Goal: Book appointment/travel/reservation

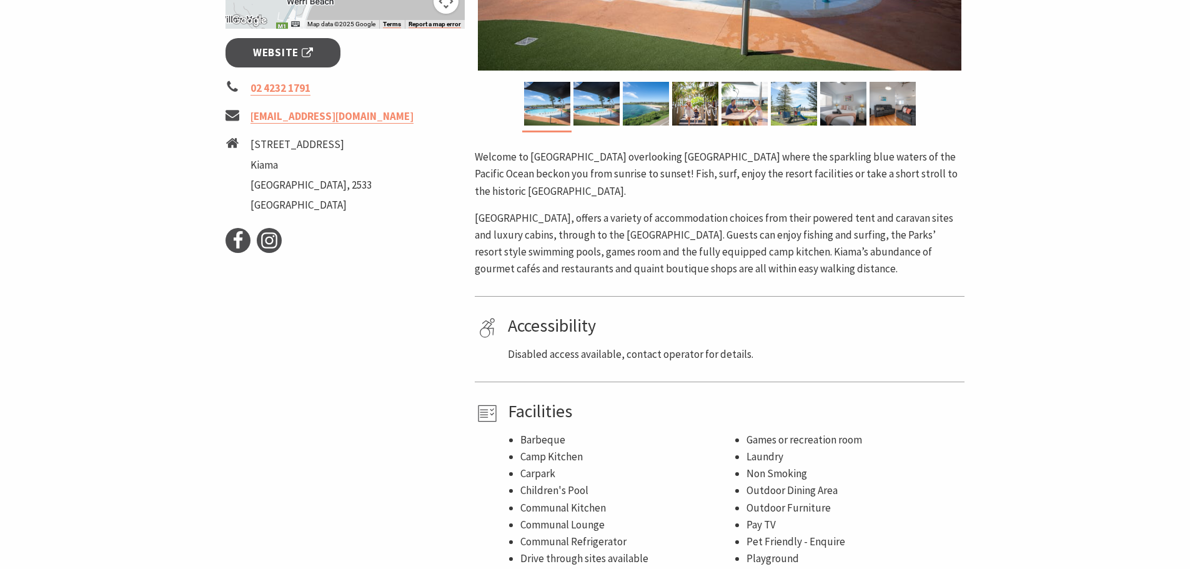
scroll to position [375, 0]
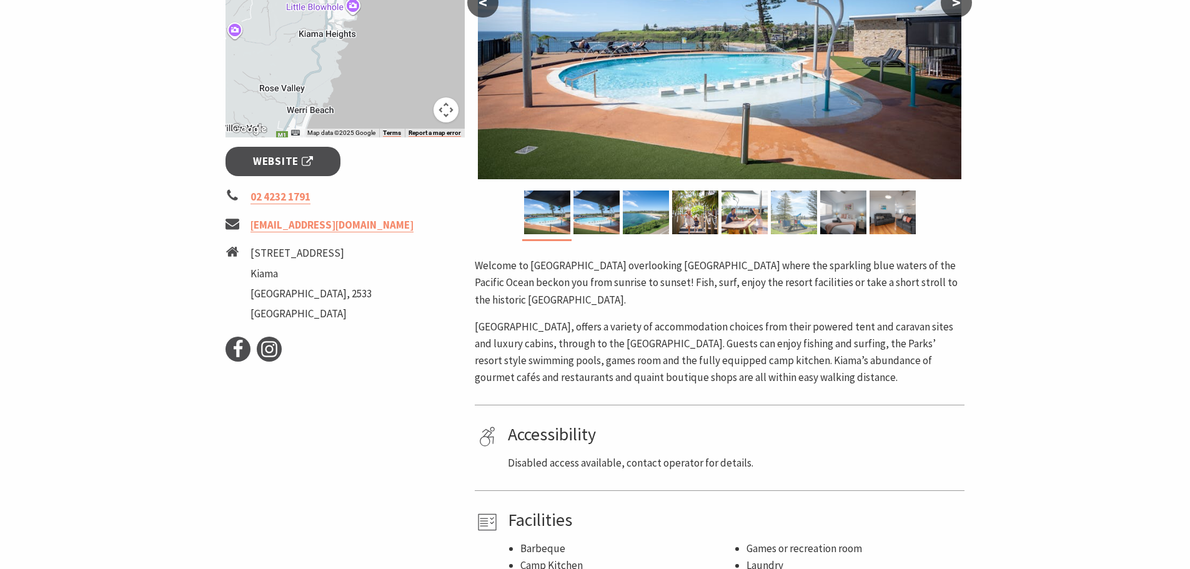
click at [788, 216] on img at bounding box center [794, 213] width 46 height 44
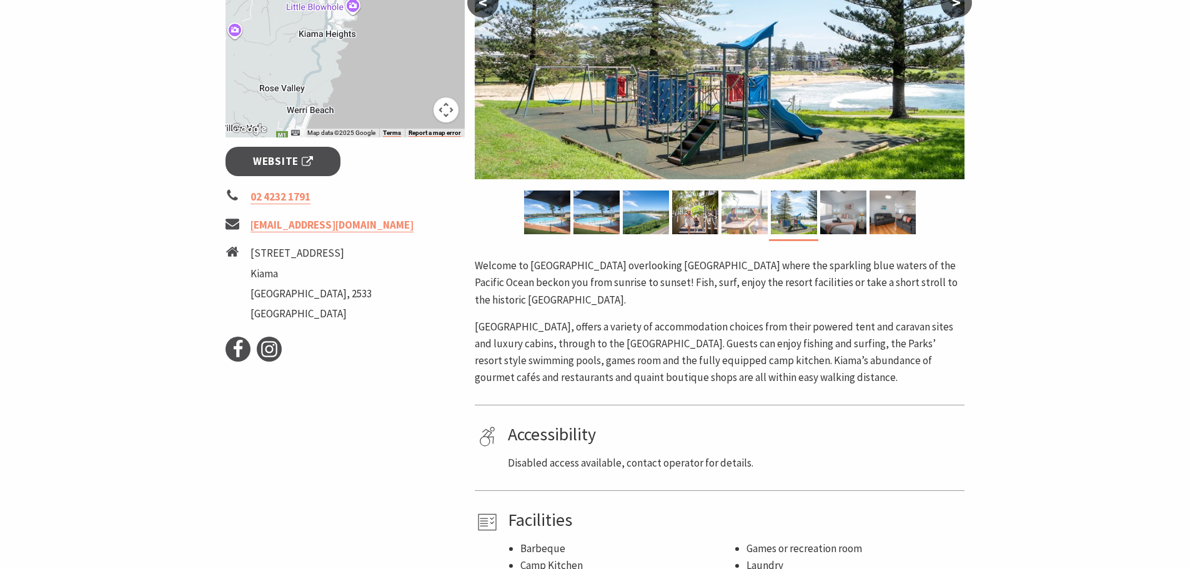
click at [754, 219] on img at bounding box center [744, 213] width 46 height 44
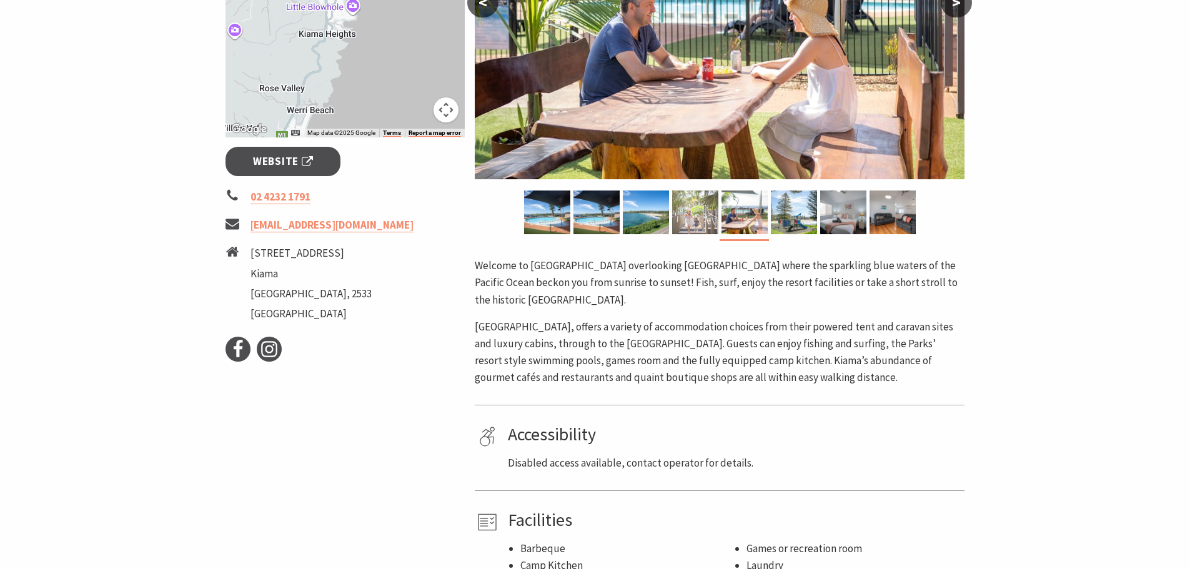
click at [705, 217] on img at bounding box center [695, 213] width 46 height 44
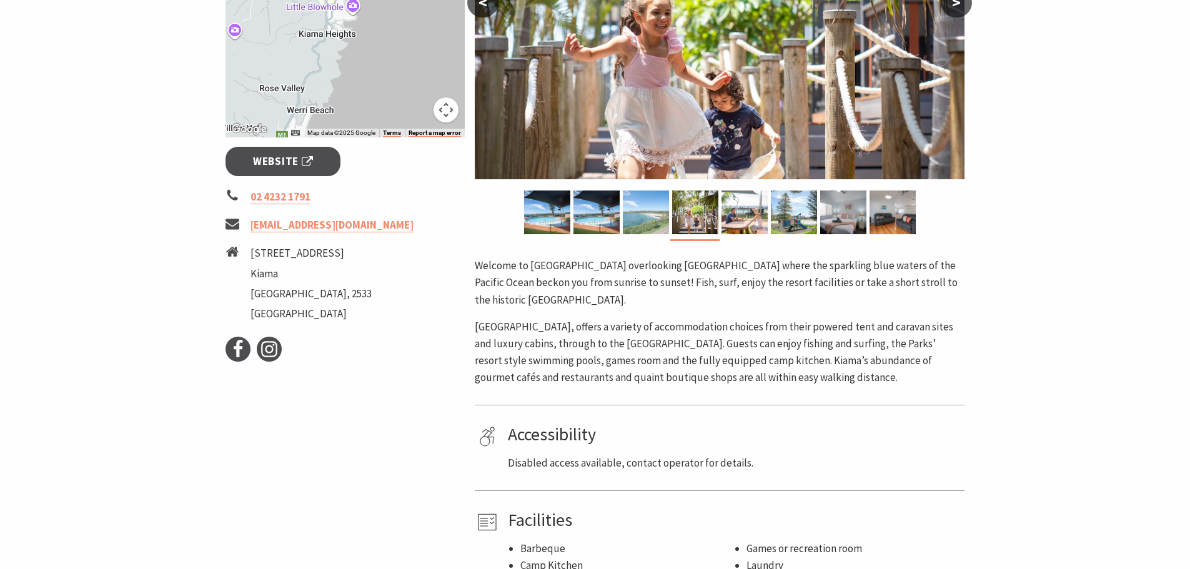
click at [665, 215] on img at bounding box center [646, 213] width 46 height 44
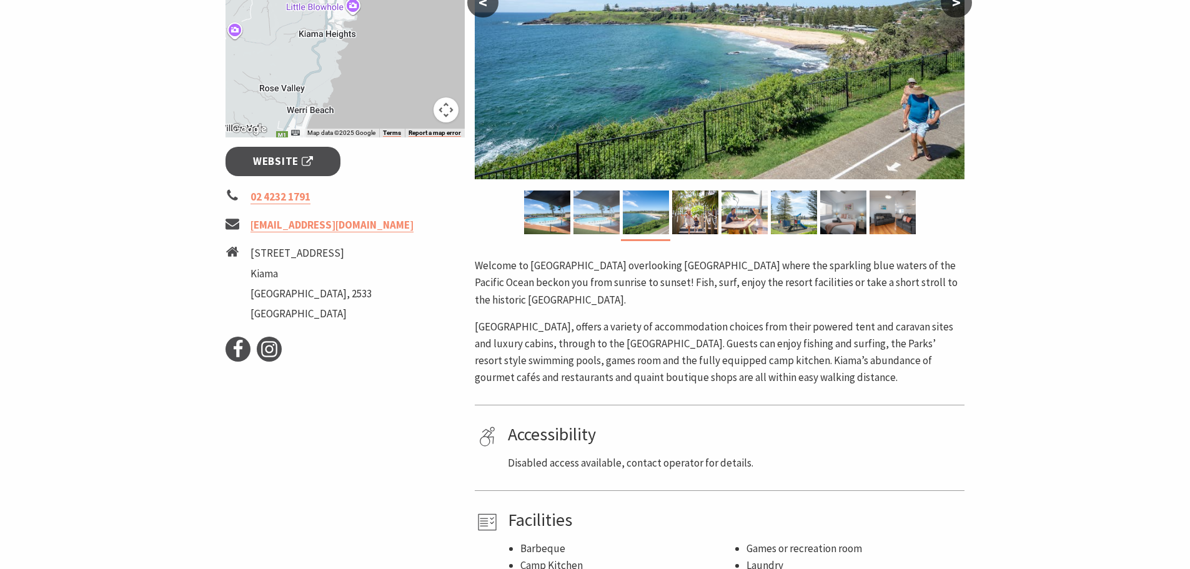
click at [603, 214] on img at bounding box center [596, 213] width 46 height 44
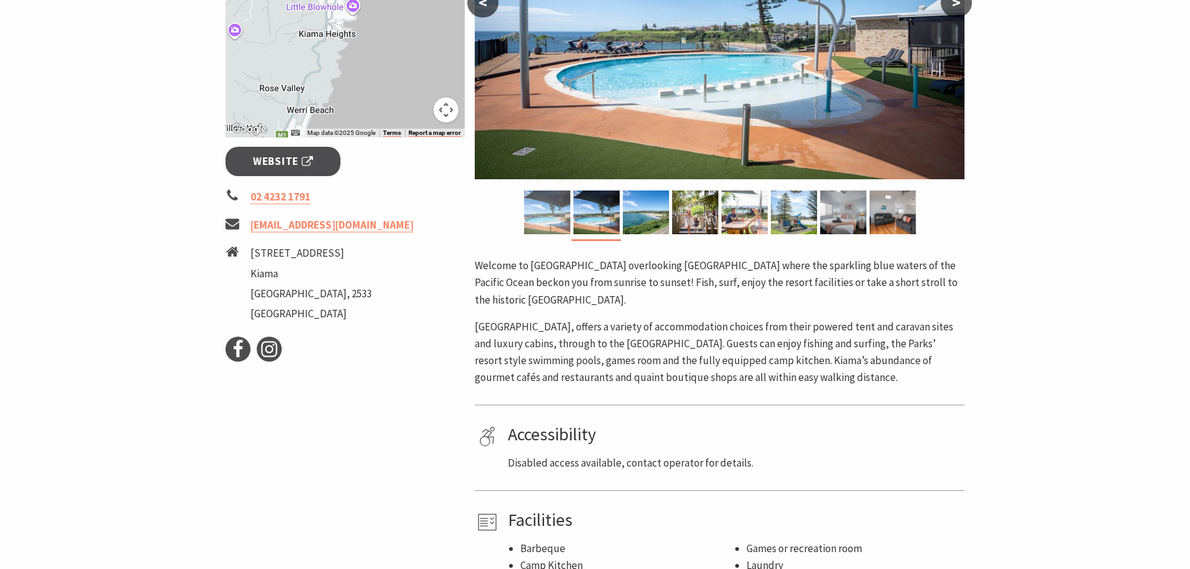
click at [553, 215] on img at bounding box center [547, 213] width 46 height 44
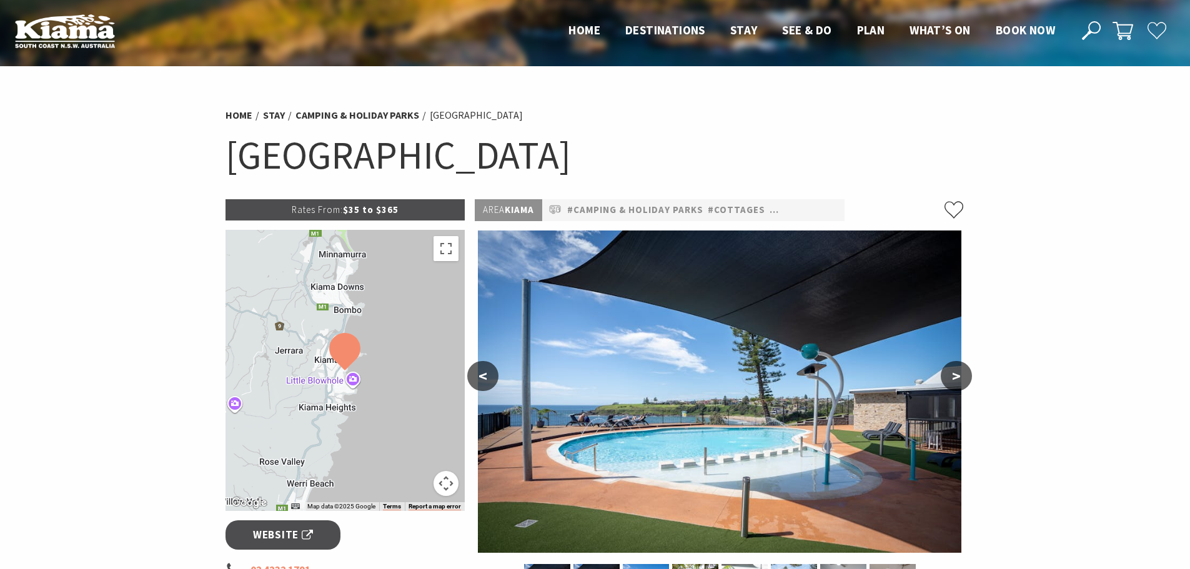
scroll to position [0, 0]
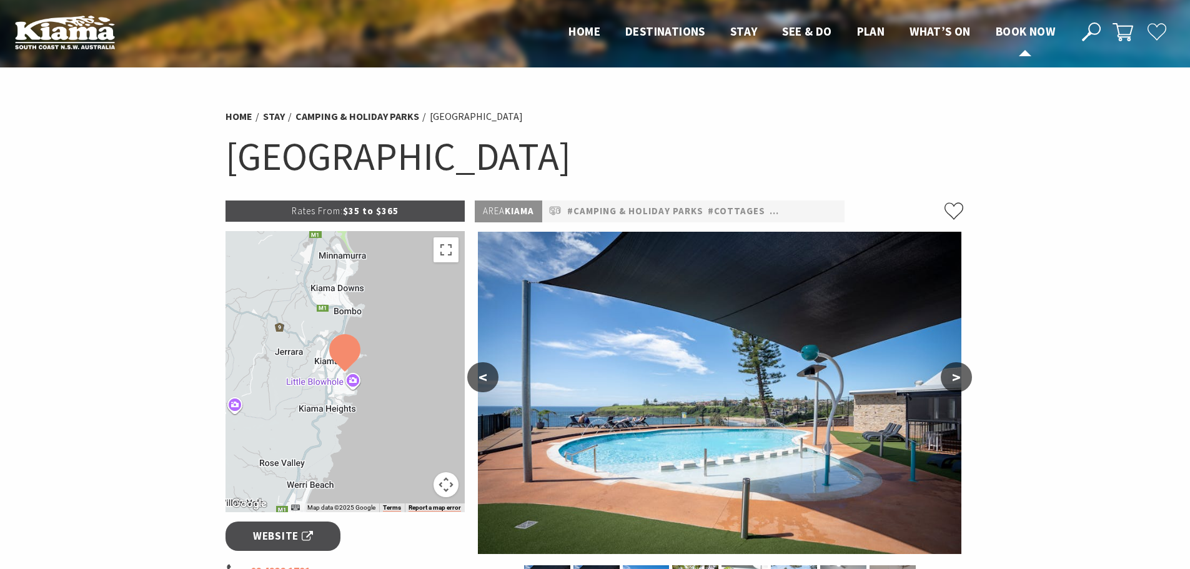
click at [1019, 28] on span "Book now" at bounding box center [1025, 31] width 59 height 15
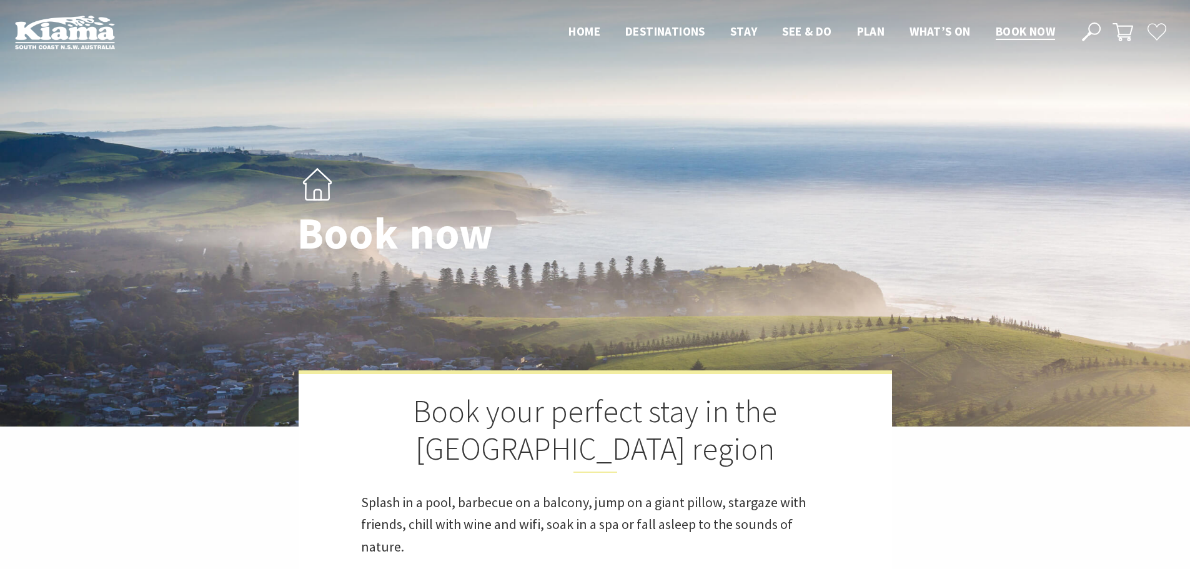
select select "3"
select select "2"
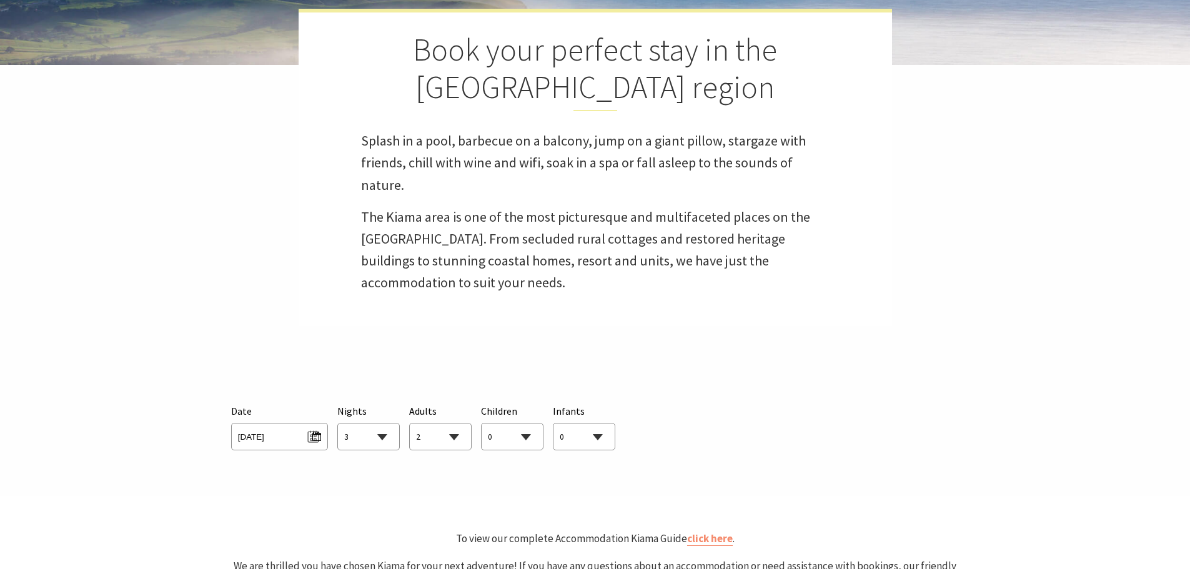
scroll to position [375, 0]
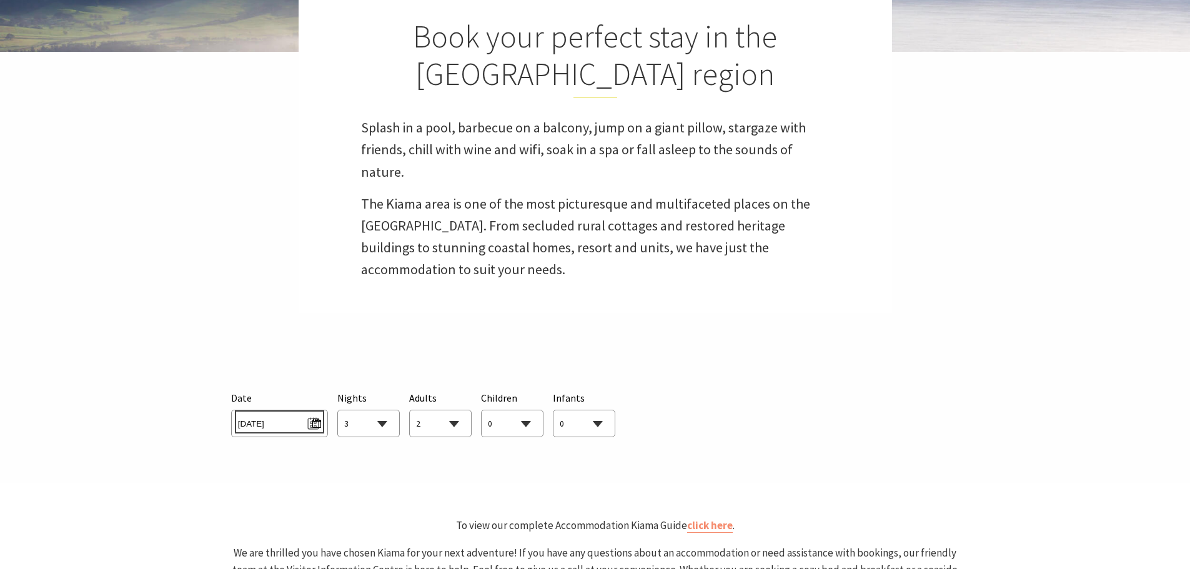
click at [304, 424] on span "Tue 09/09/2025" at bounding box center [279, 421] width 83 height 17
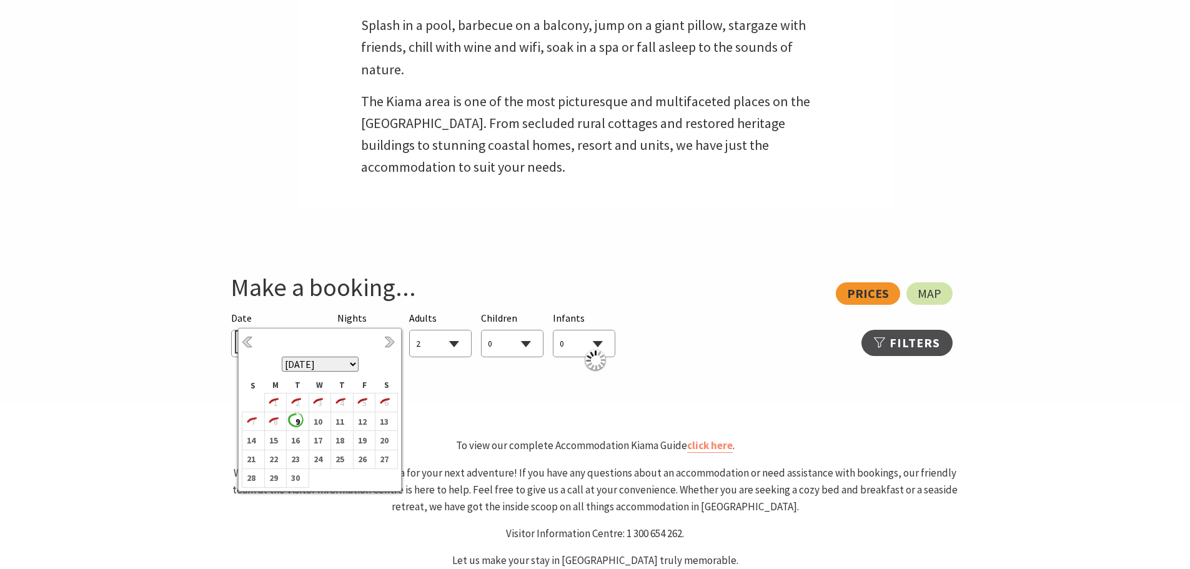
scroll to position [562, 0]
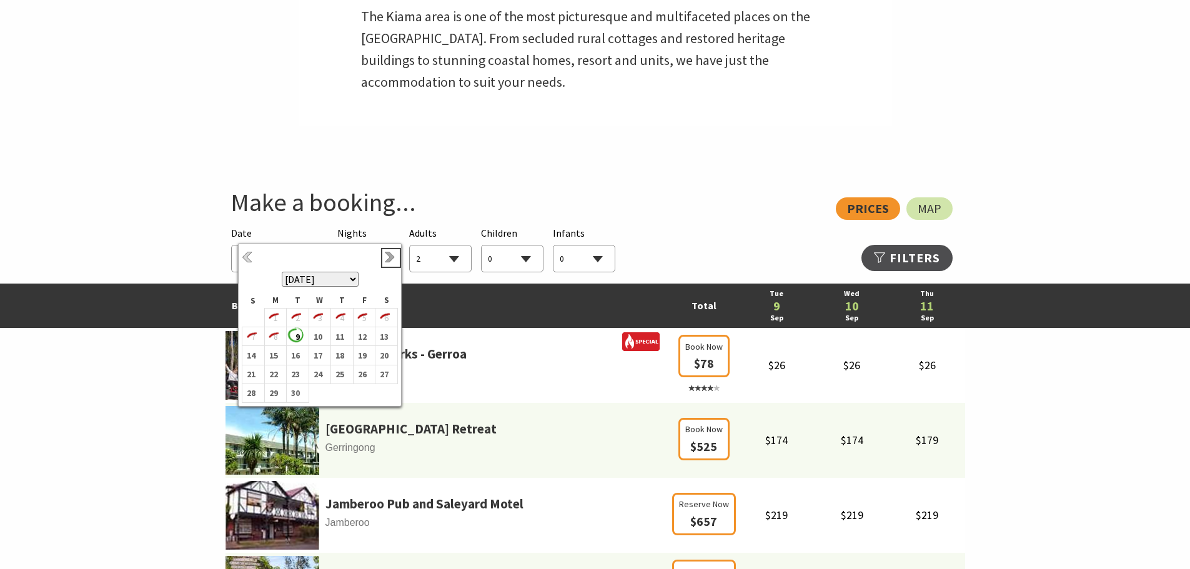
click at [389, 258] on link "Next" at bounding box center [391, 258] width 14 height 14
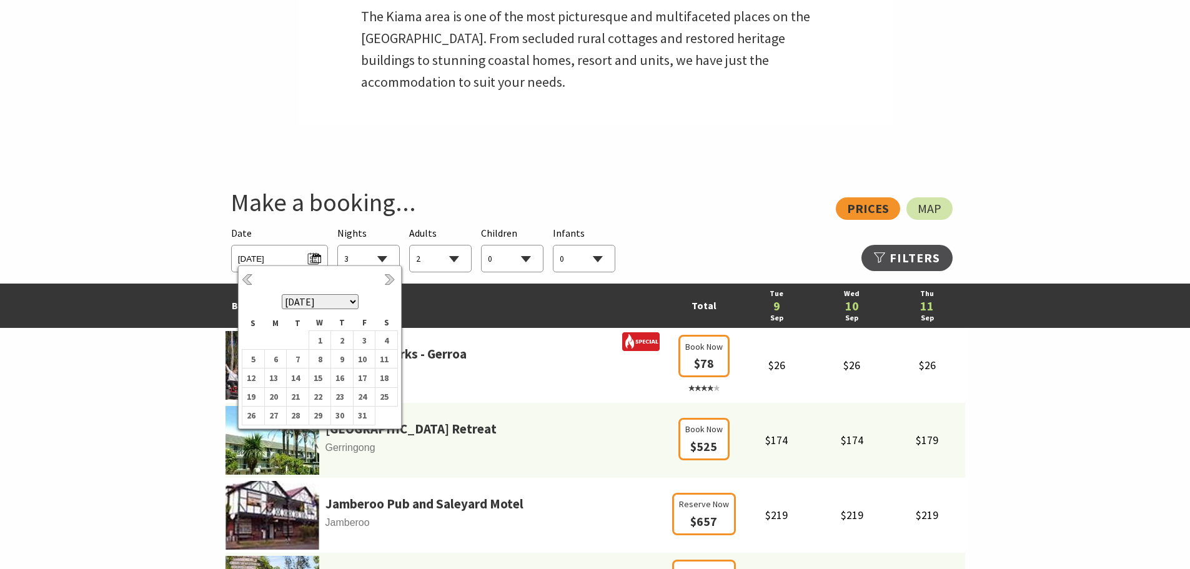
click at [389, 257] on select "1 2 3 4 5 6 7 8 9 10 11 12 13 14 15 16 17 18 19 20 21 22 23 24 25 26 27 28 29 30" at bounding box center [368, 258] width 61 height 27
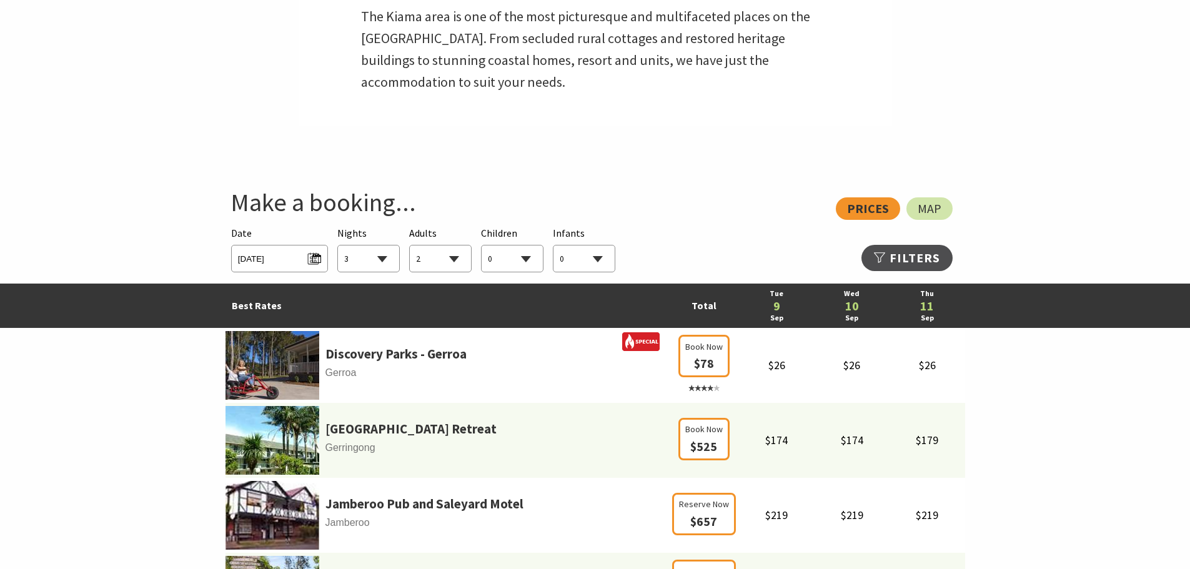
click at [389, 257] on select "1 2 3 4 5 6 7 8 9 10 11 12 13 14 15 16 17 18 19 20 21 22 23 24 25 26 27 28 29 30" at bounding box center [368, 258] width 61 height 27
click at [317, 255] on span "Tue 09/09/2025" at bounding box center [279, 257] width 83 height 17
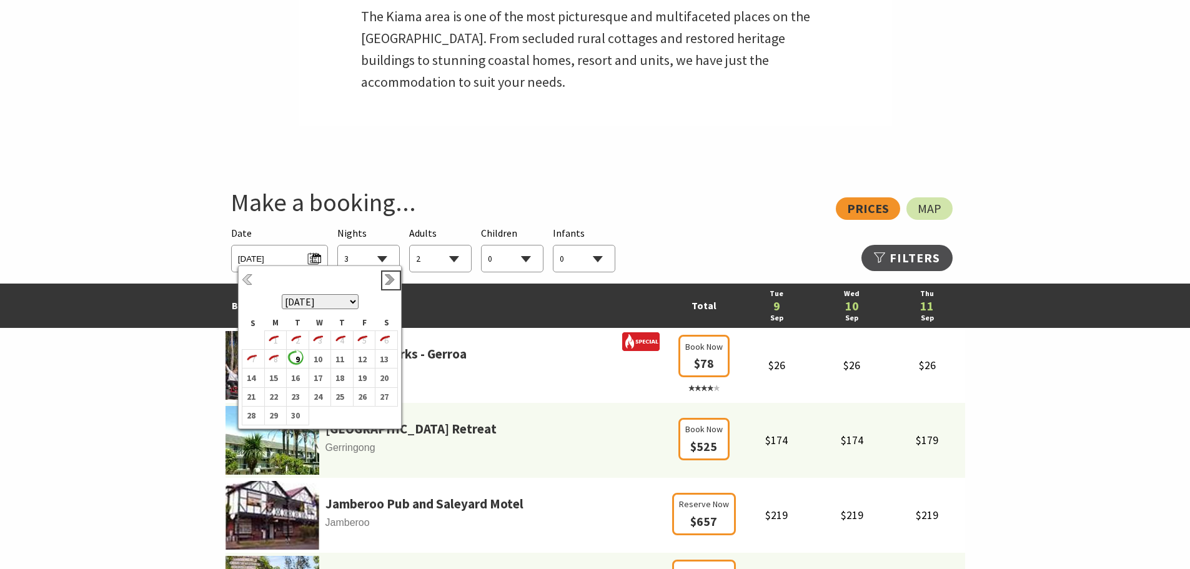
click at [390, 277] on link "Next" at bounding box center [391, 281] width 14 height 14
click at [385, 385] on b "22" at bounding box center [383, 388] width 16 height 16
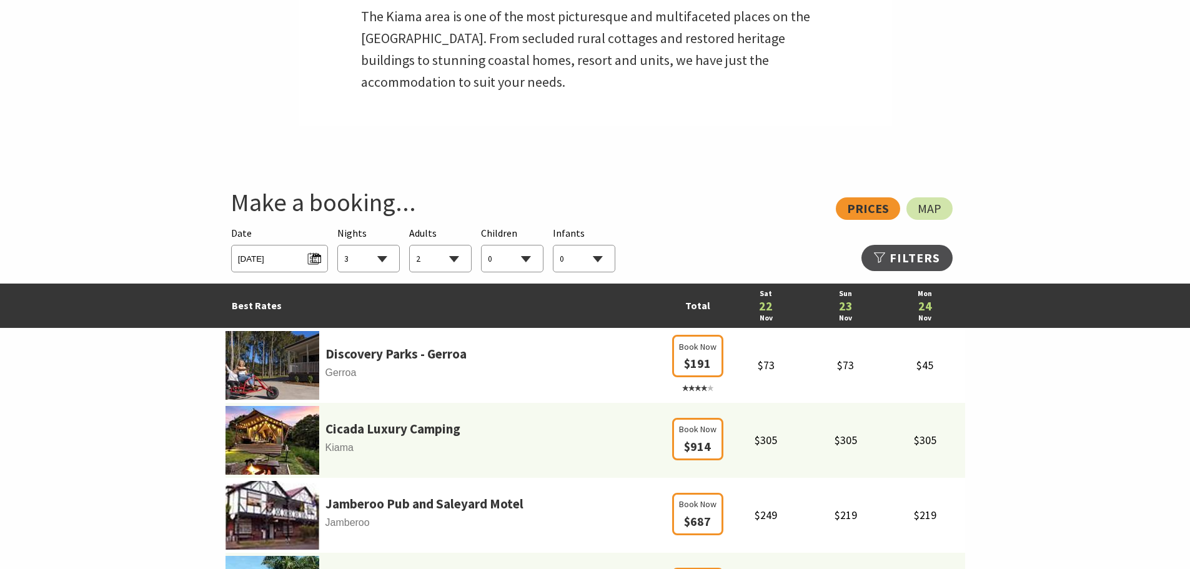
click at [525, 258] on select "0 1 2 3 4 5 6 7 8 9 10 11 12 13 14 15 16 17 18 19 20 21 22 23 24 25 26 27 28 29…" at bounding box center [512, 258] width 61 height 27
select select "2"
click at [482, 245] on select "0 1 2 3 4 5 6 7 8 9 10 11 12 13 14 15 16 17 18 19 20 21 22 23 24 25 26 27 28 29…" at bounding box center [512, 258] width 61 height 27
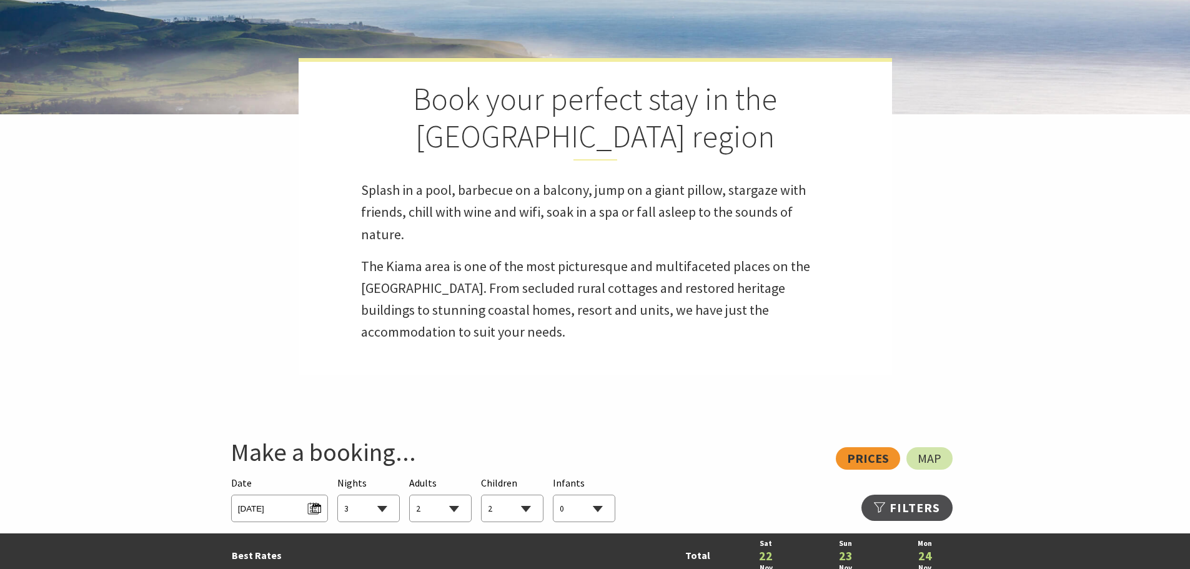
scroll to position [625, 0]
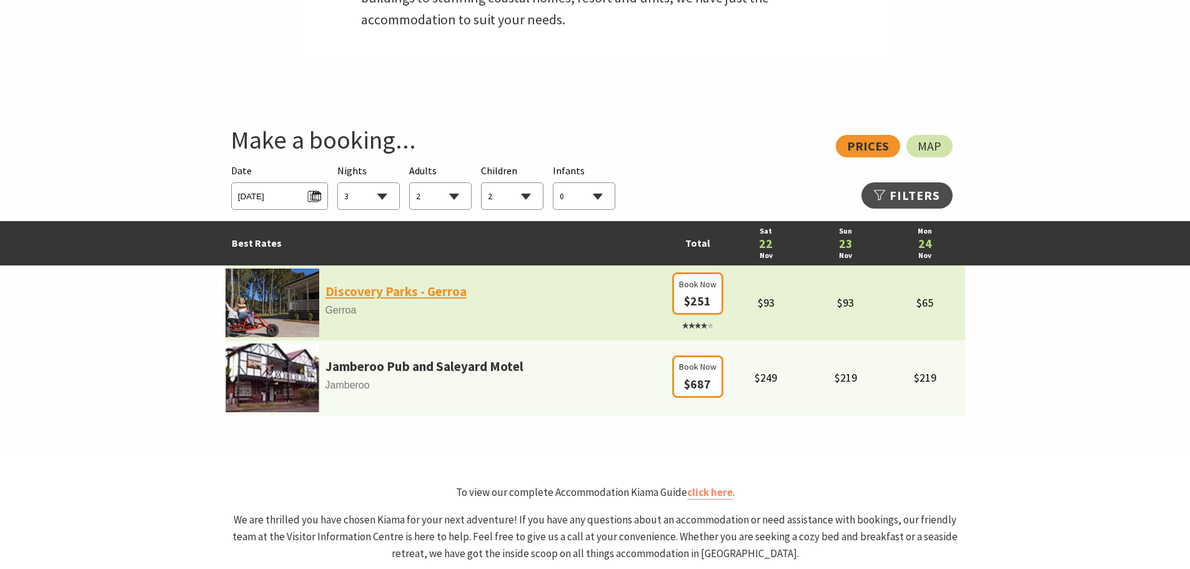
click at [388, 287] on link "Discovery Parks - Gerroa" at bounding box center [395, 291] width 141 height 21
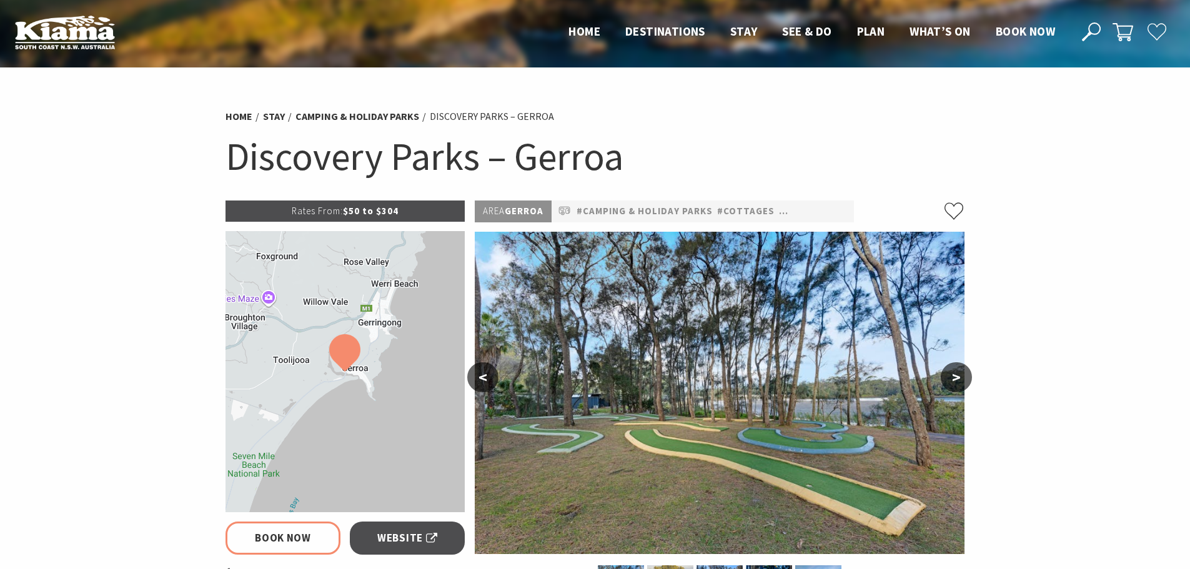
select select "3"
select select "2"
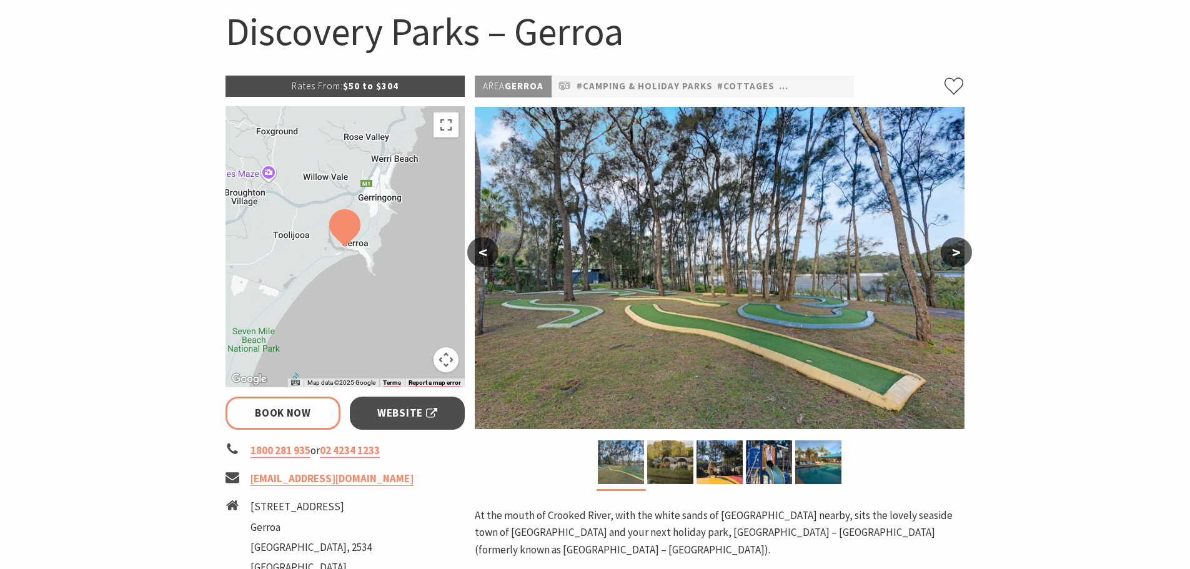
click at [962, 252] on button ">" at bounding box center [956, 252] width 31 height 30
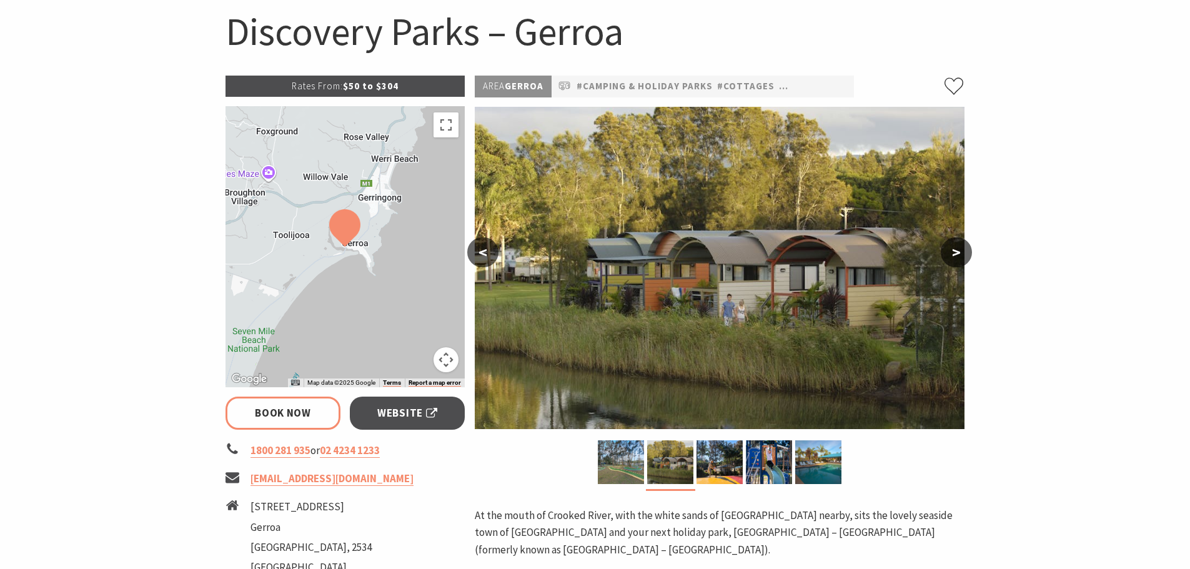
click at [959, 256] on button ">" at bounding box center [956, 252] width 31 height 30
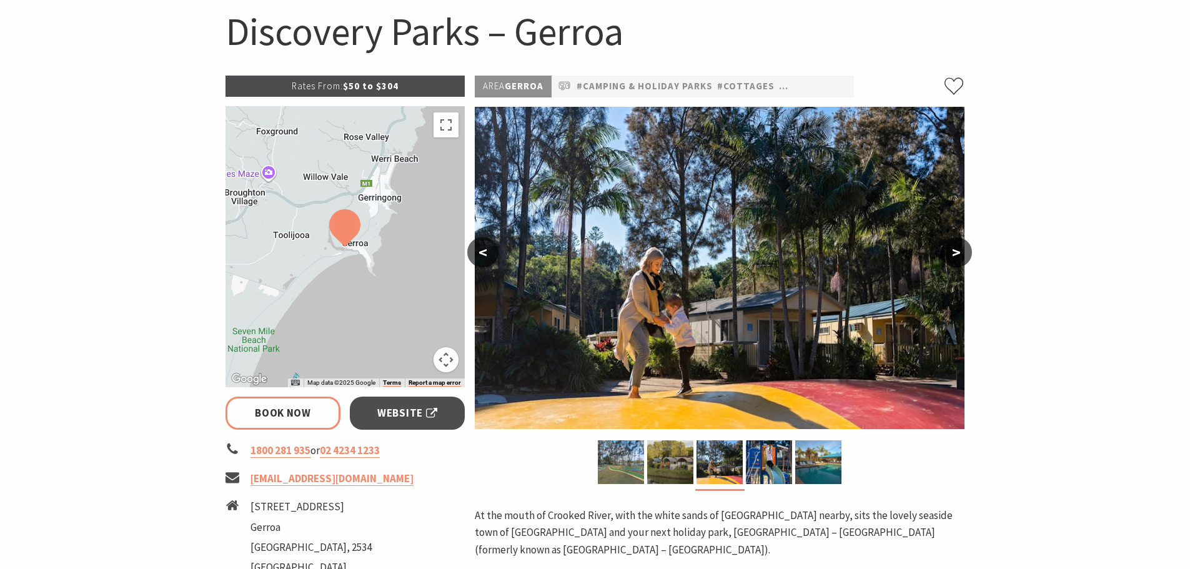
click at [959, 258] on button ">" at bounding box center [956, 252] width 31 height 30
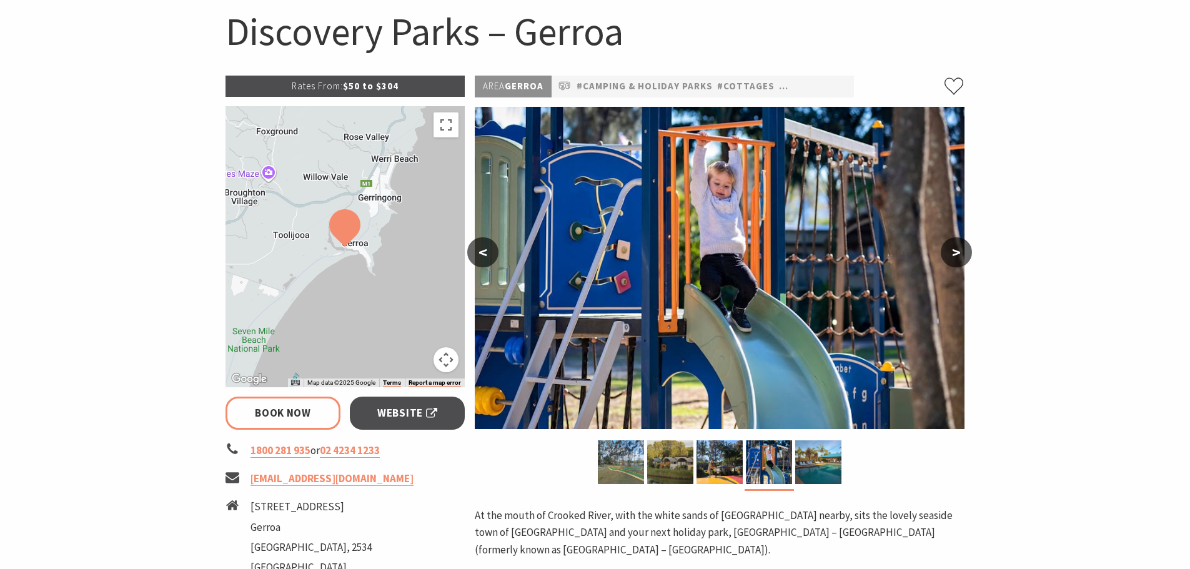
click at [959, 258] on button ">" at bounding box center [956, 252] width 31 height 30
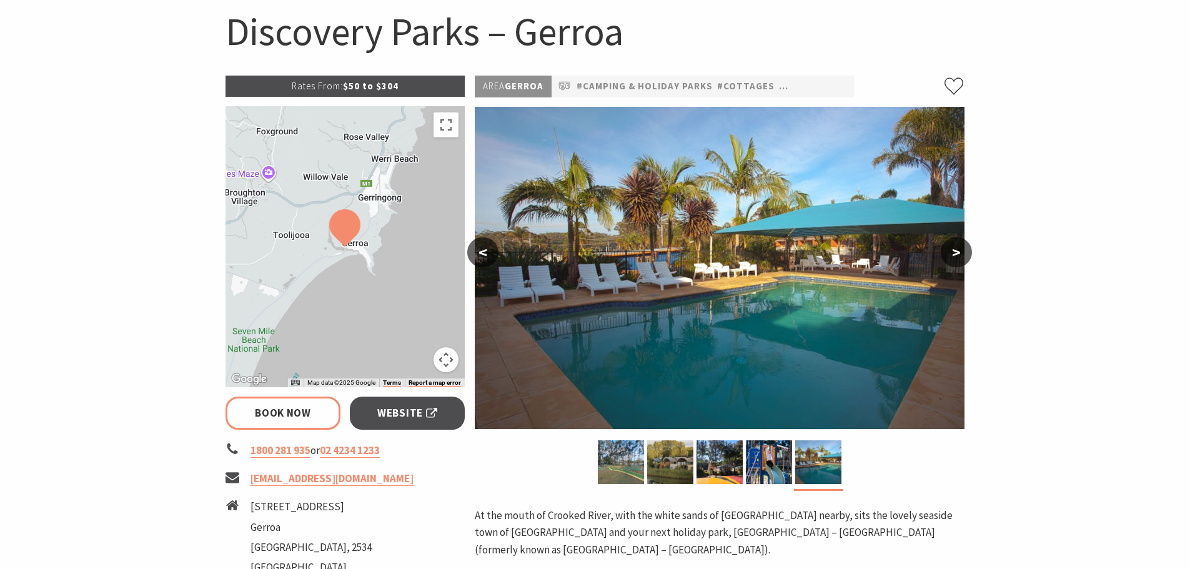
click at [961, 257] on button ">" at bounding box center [956, 252] width 31 height 30
click at [960, 256] on button ">" at bounding box center [956, 252] width 31 height 30
click at [958, 252] on button ">" at bounding box center [956, 252] width 31 height 30
select select "2"
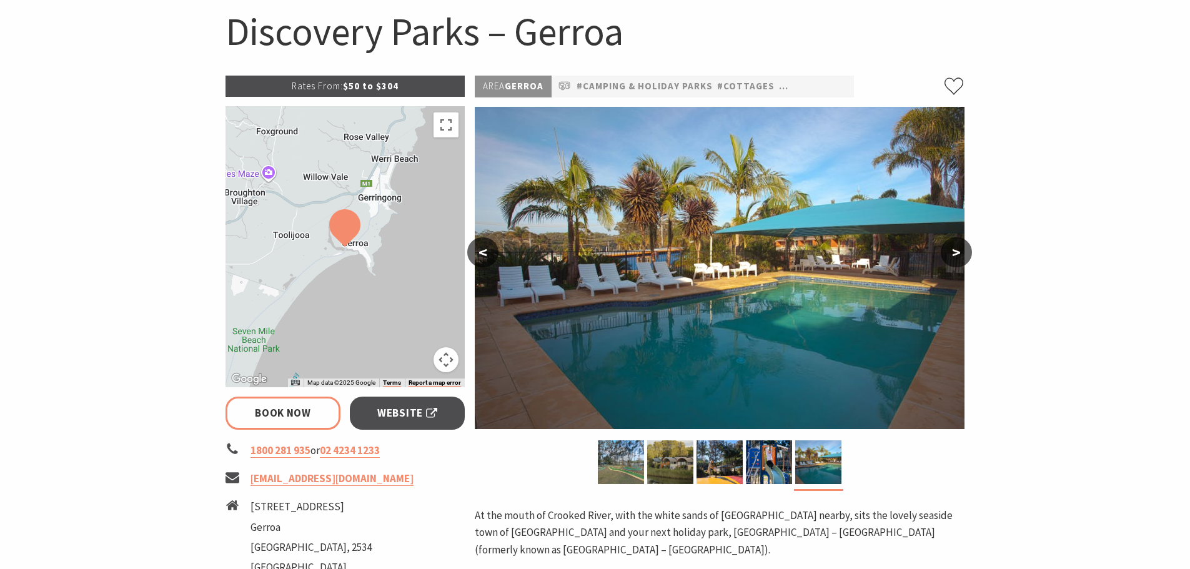
click at [959, 247] on button ">" at bounding box center [956, 252] width 31 height 30
click at [958, 249] on button ">" at bounding box center [956, 252] width 31 height 30
click at [959, 250] on button ">" at bounding box center [956, 252] width 31 height 30
click at [703, 357] on img at bounding box center [720, 268] width 490 height 322
click at [733, 467] on img at bounding box center [719, 462] width 46 height 44
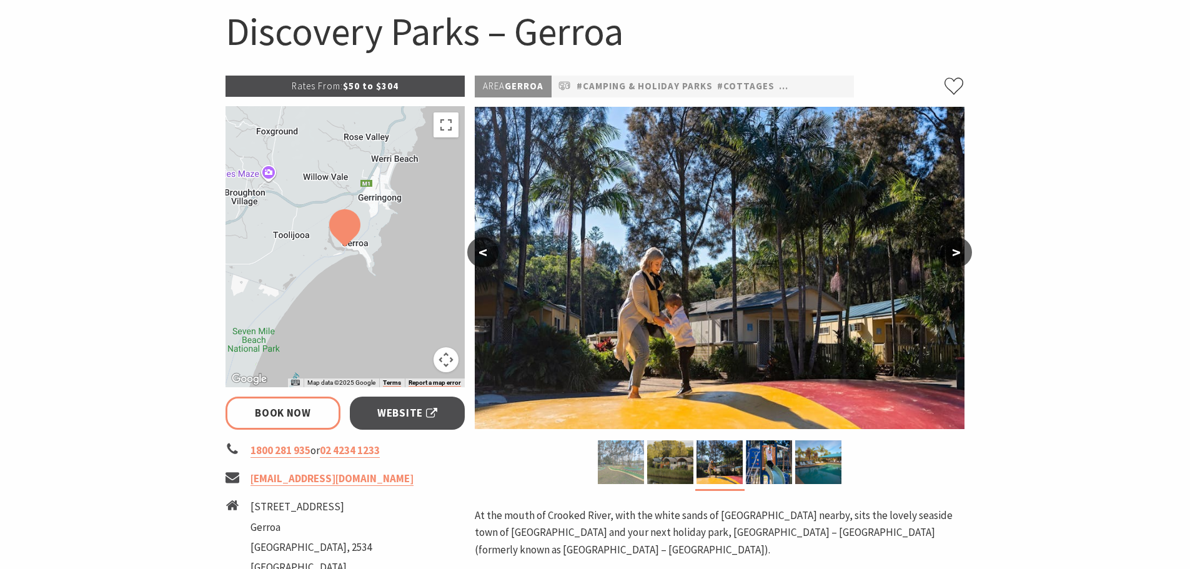
click at [623, 460] on img at bounding box center [621, 462] width 46 height 44
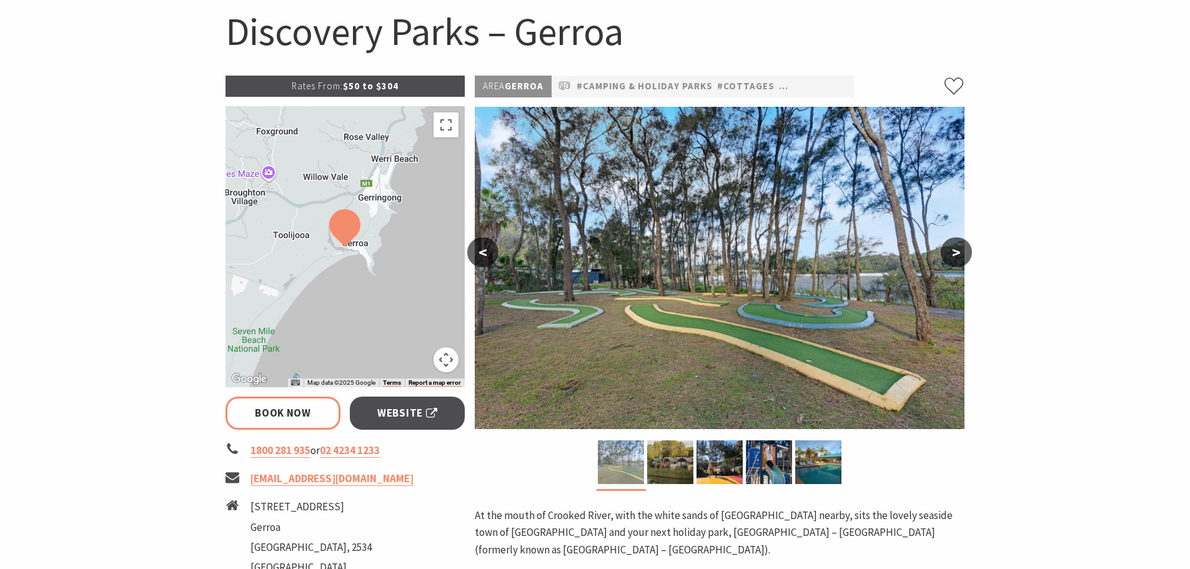
click at [623, 460] on img at bounding box center [621, 462] width 46 height 44
click at [661, 460] on img at bounding box center [670, 462] width 46 height 44
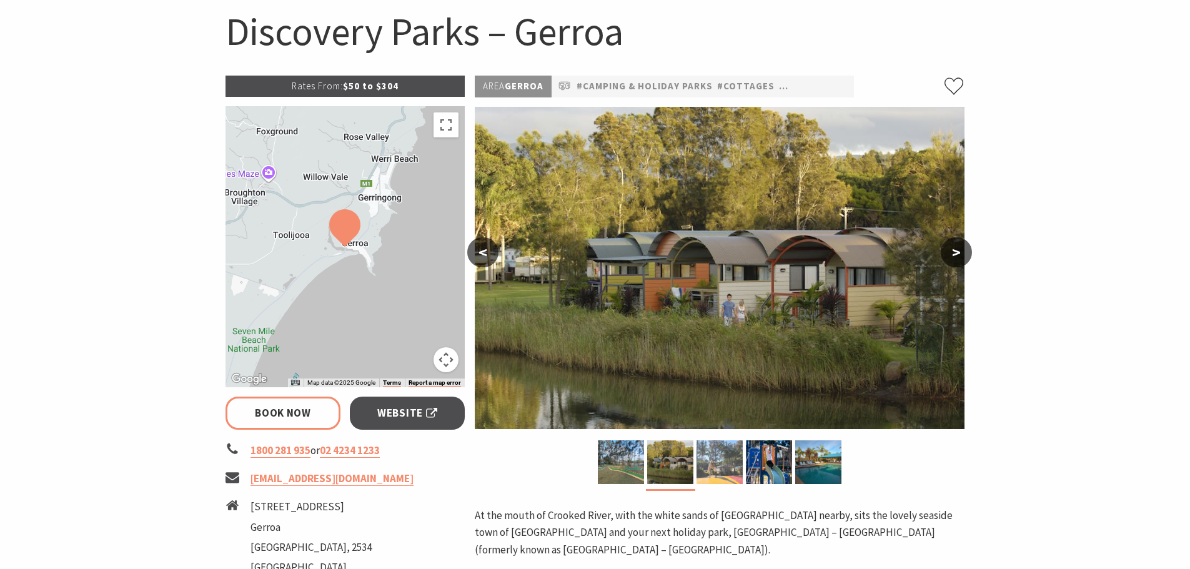
click at [708, 462] on img at bounding box center [719, 462] width 46 height 44
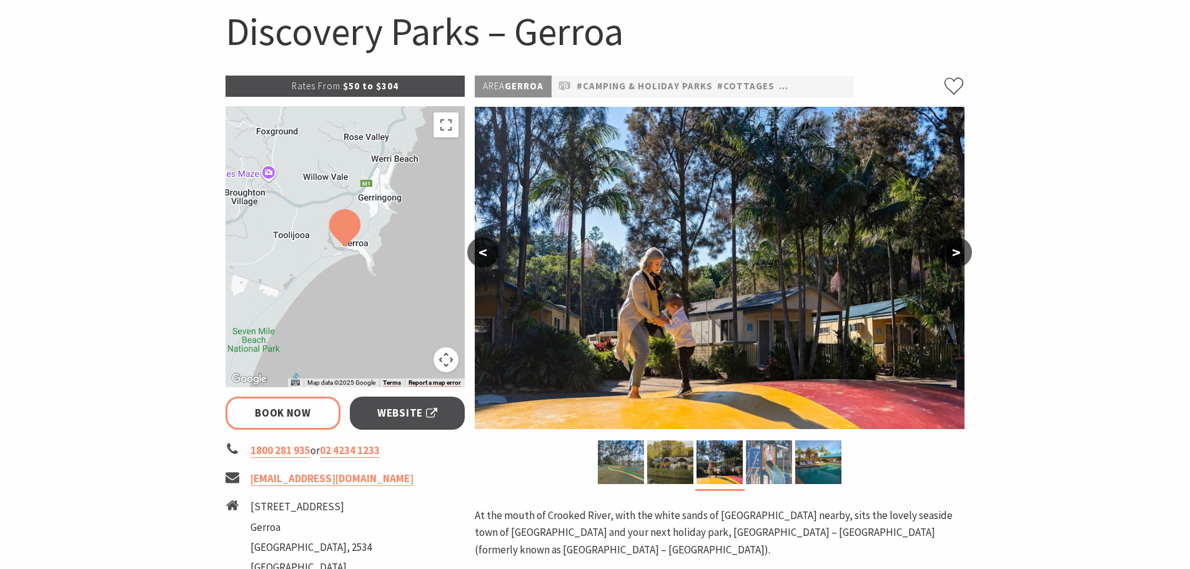
click at [765, 462] on img at bounding box center [769, 462] width 46 height 44
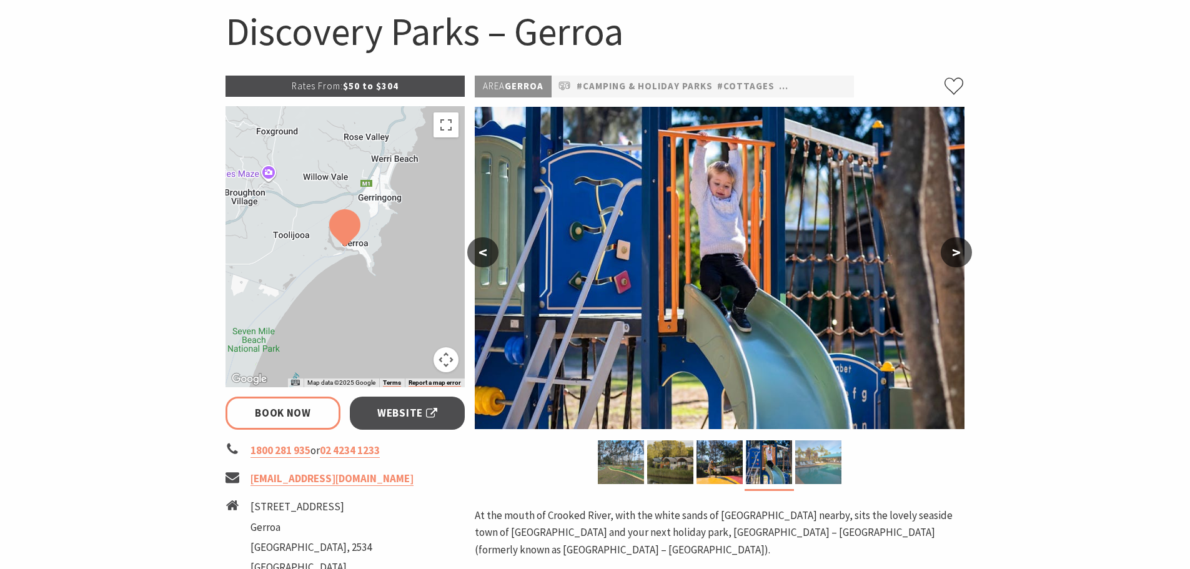
click at [818, 460] on img at bounding box center [818, 462] width 46 height 44
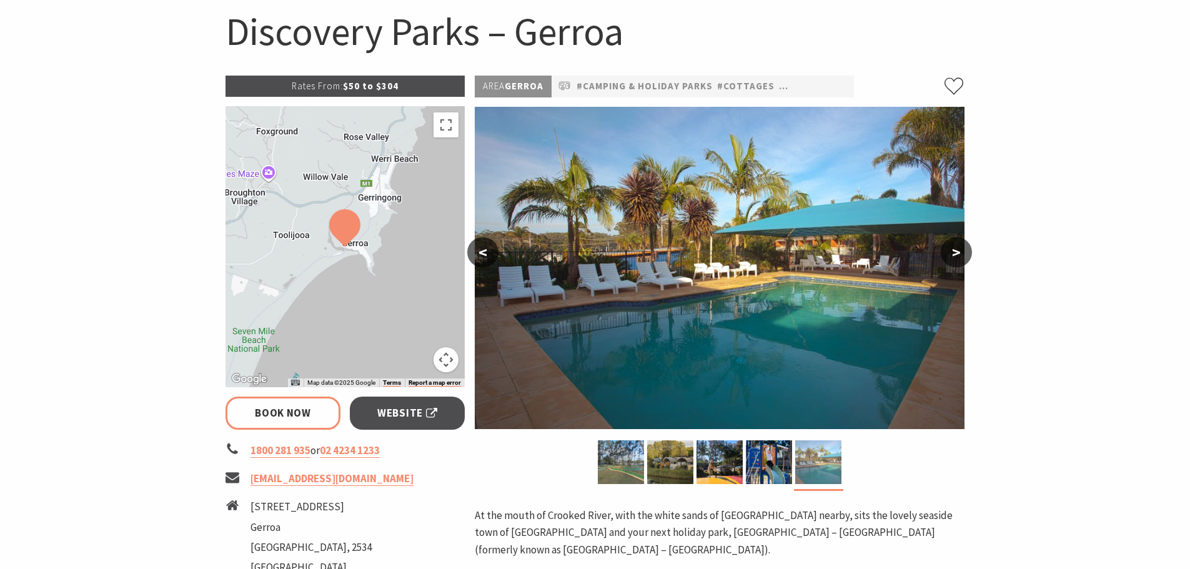
click at [818, 460] on img at bounding box center [818, 462] width 46 height 44
click at [952, 252] on button ">" at bounding box center [956, 252] width 31 height 30
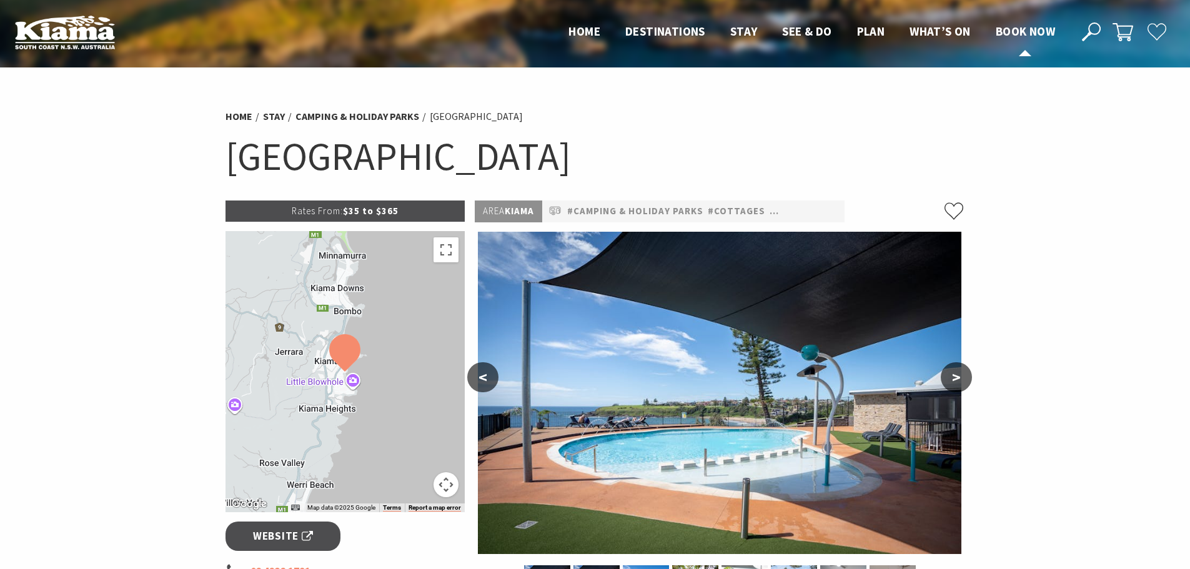
click at [1024, 28] on span "Book now" at bounding box center [1025, 31] width 59 height 15
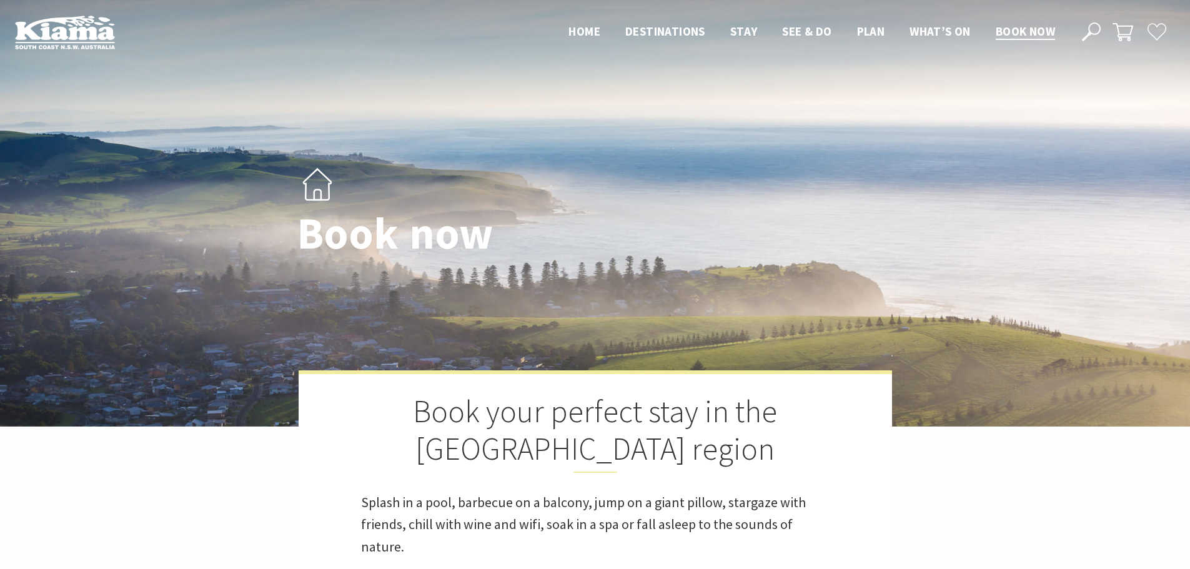
select select "3"
select select "2"
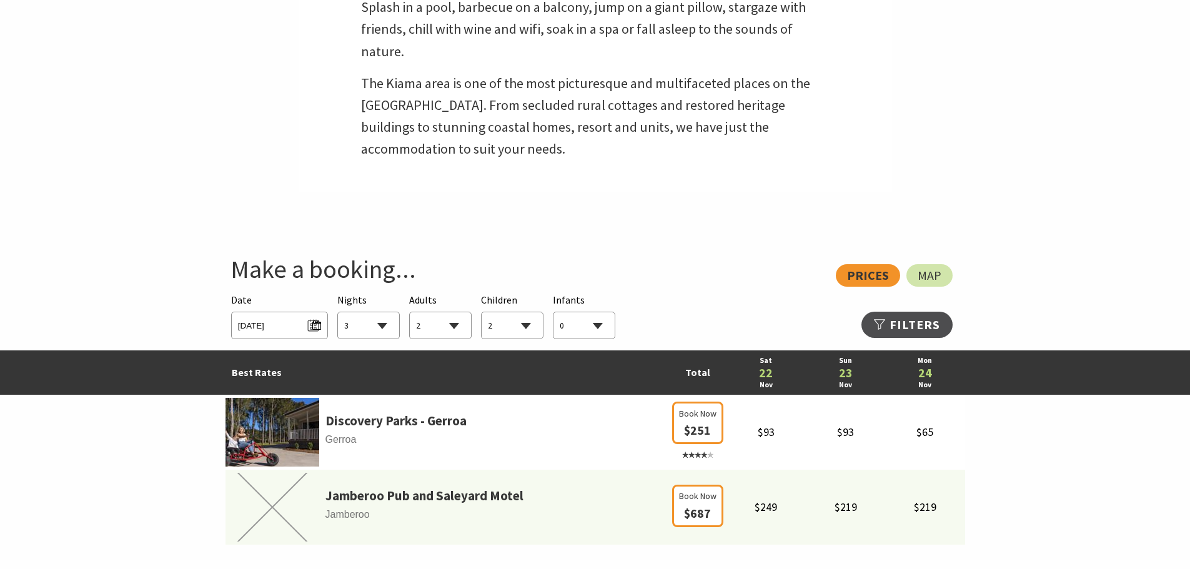
scroll to position [500, 0]
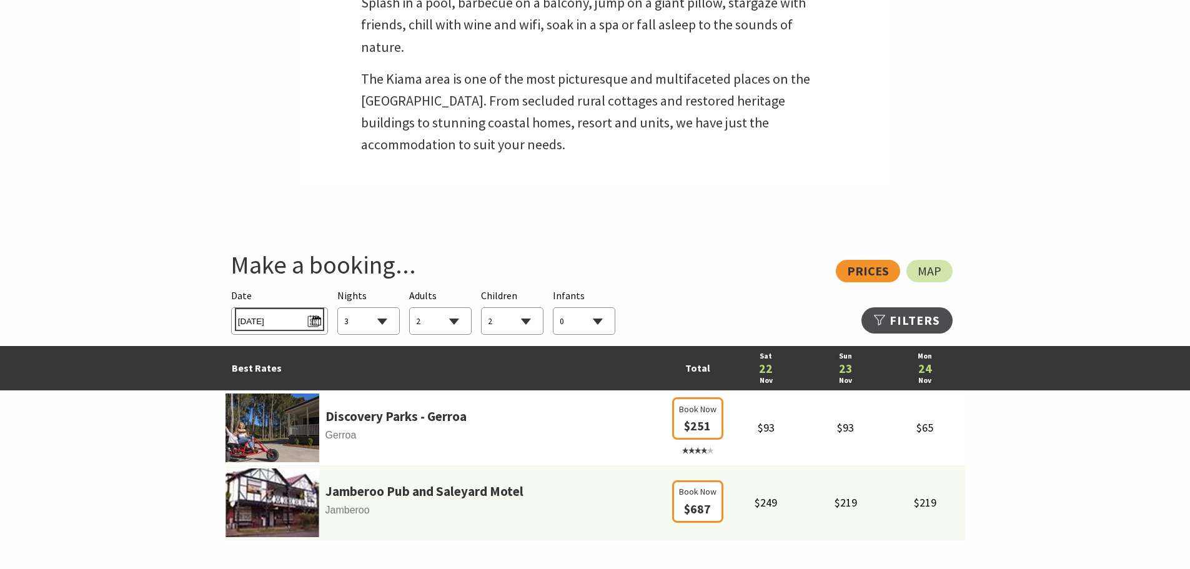
click at [313, 320] on span "[DATE]" at bounding box center [279, 319] width 83 height 17
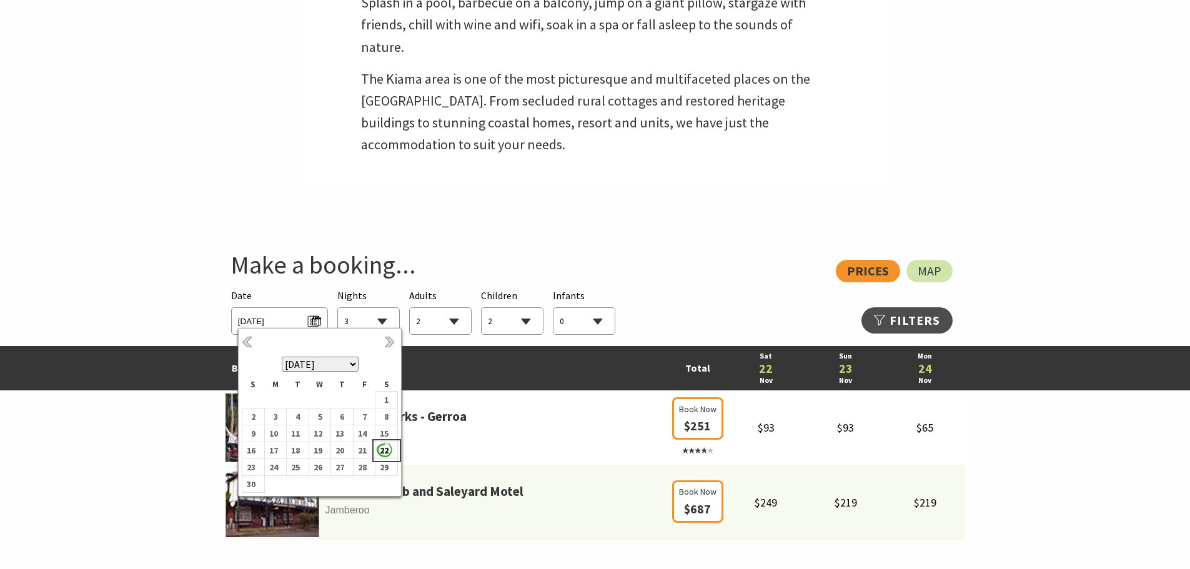
click at [384, 448] on b "22" at bounding box center [383, 450] width 16 height 16
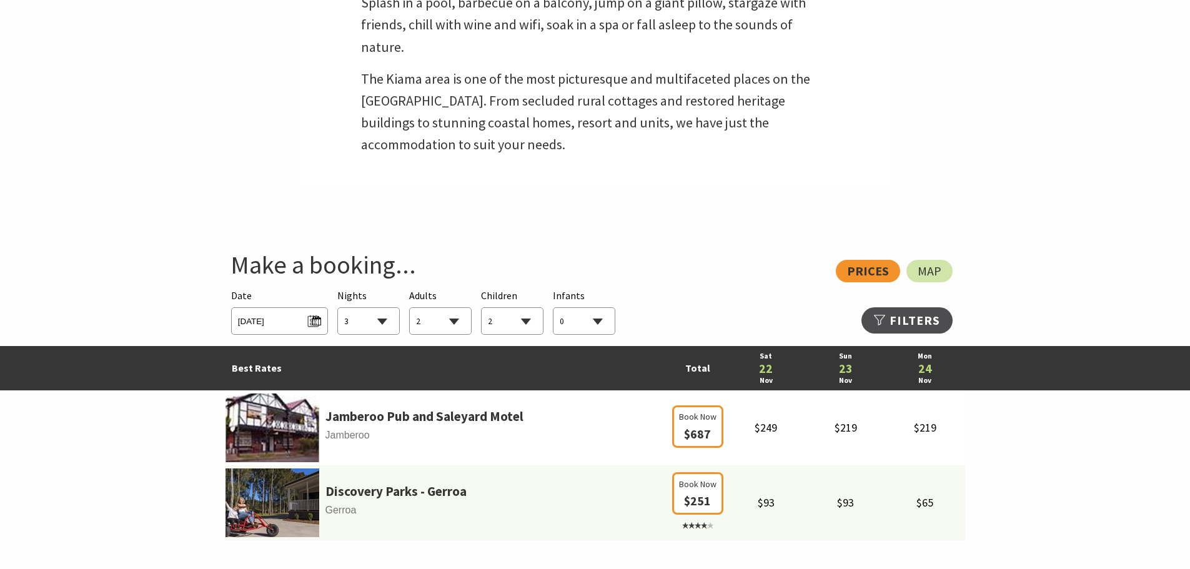
click at [381, 322] on select "1 2 3 4 5 6 7 8 9 10 11 12 13 14 15 16 17 18 19 20 21 22 23 24 25 26 27 28 29 30" at bounding box center [368, 321] width 61 height 27
click at [338, 308] on select "1 2 3 4 5 6 7 8 9 10 11 12 13 14 15 16 17 18 19 20 21 22 23 24 25 26 27 28 29 30" at bounding box center [368, 321] width 61 height 27
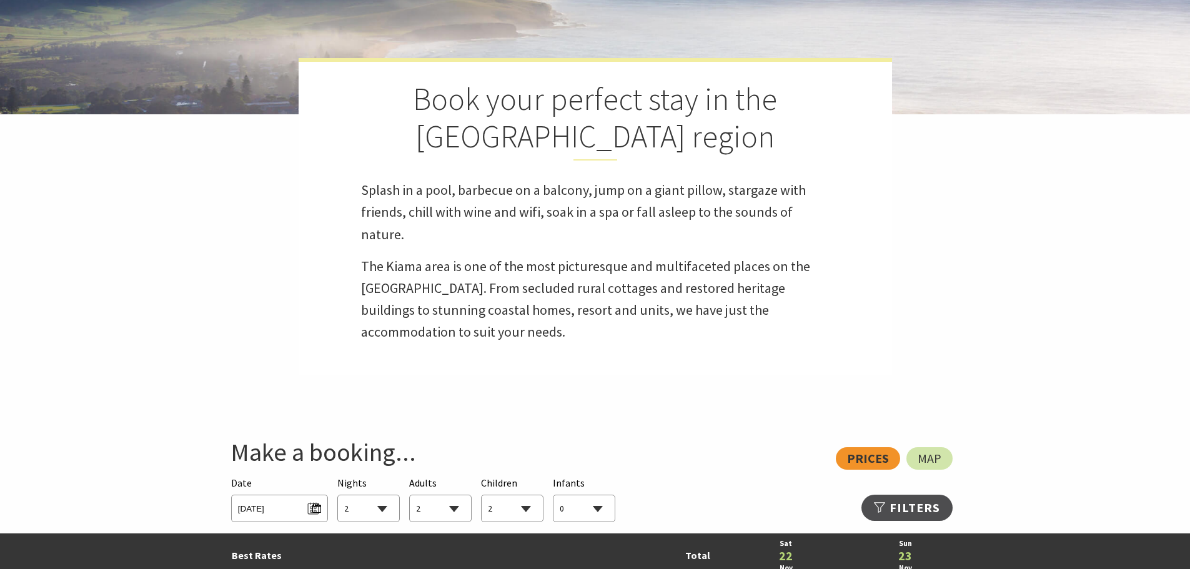
scroll to position [0, 0]
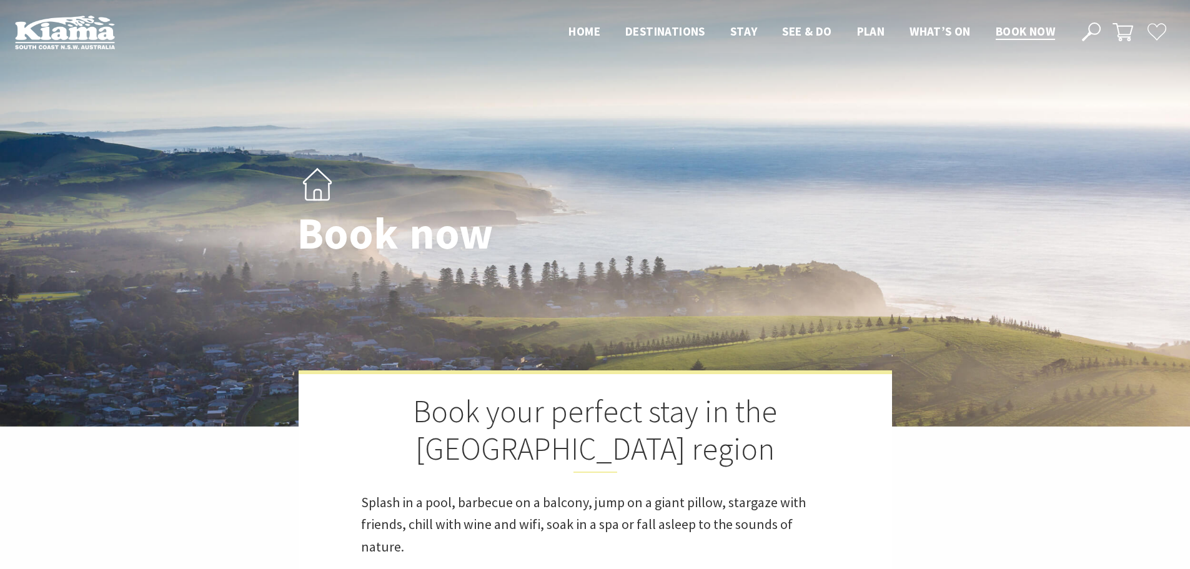
select select "2"
